Goal: Transaction & Acquisition: Purchase product/service

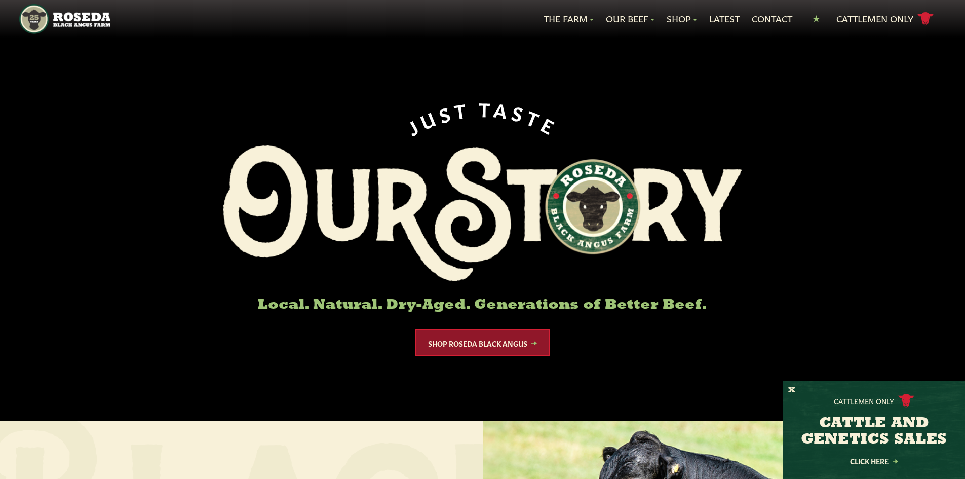
click at [484, 341] on link "Shop Roseda Black Angus" at bounding box center [482, 342] width 135 height 27
